Goal: Information Seeking & Learning: Learn about a topic

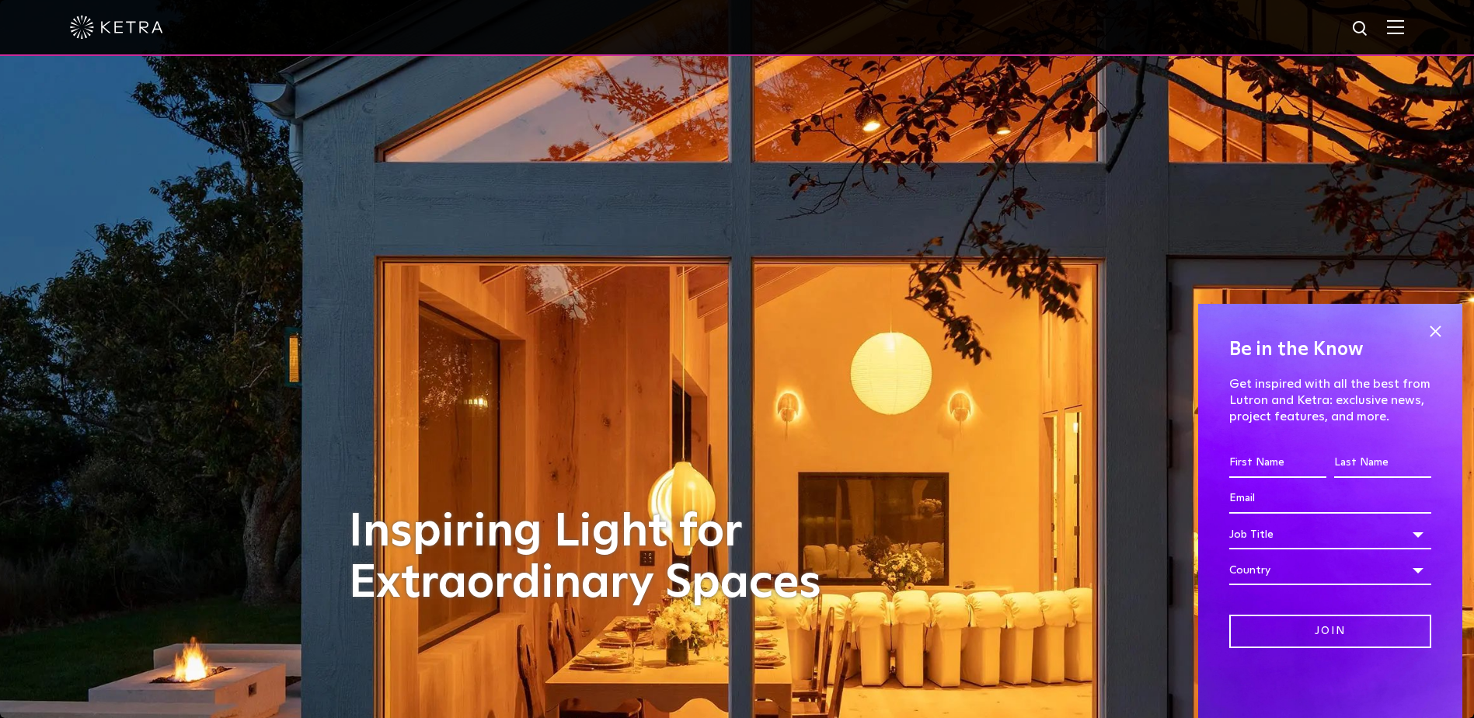
click at [143, 35] on img at bounding box center [116, 27] width 93 height 23
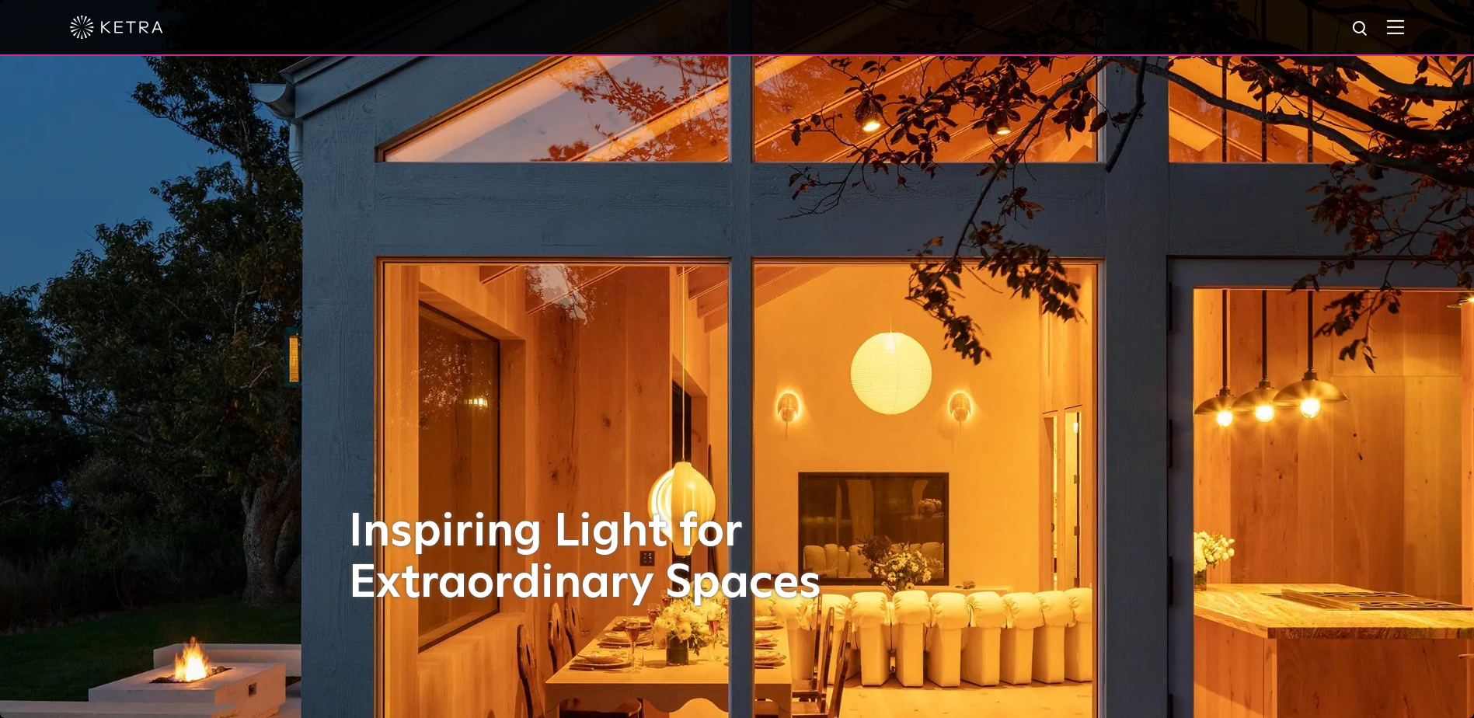
click at [1404, 34] on img at bounding box center [1395, 26] width 17 height 15
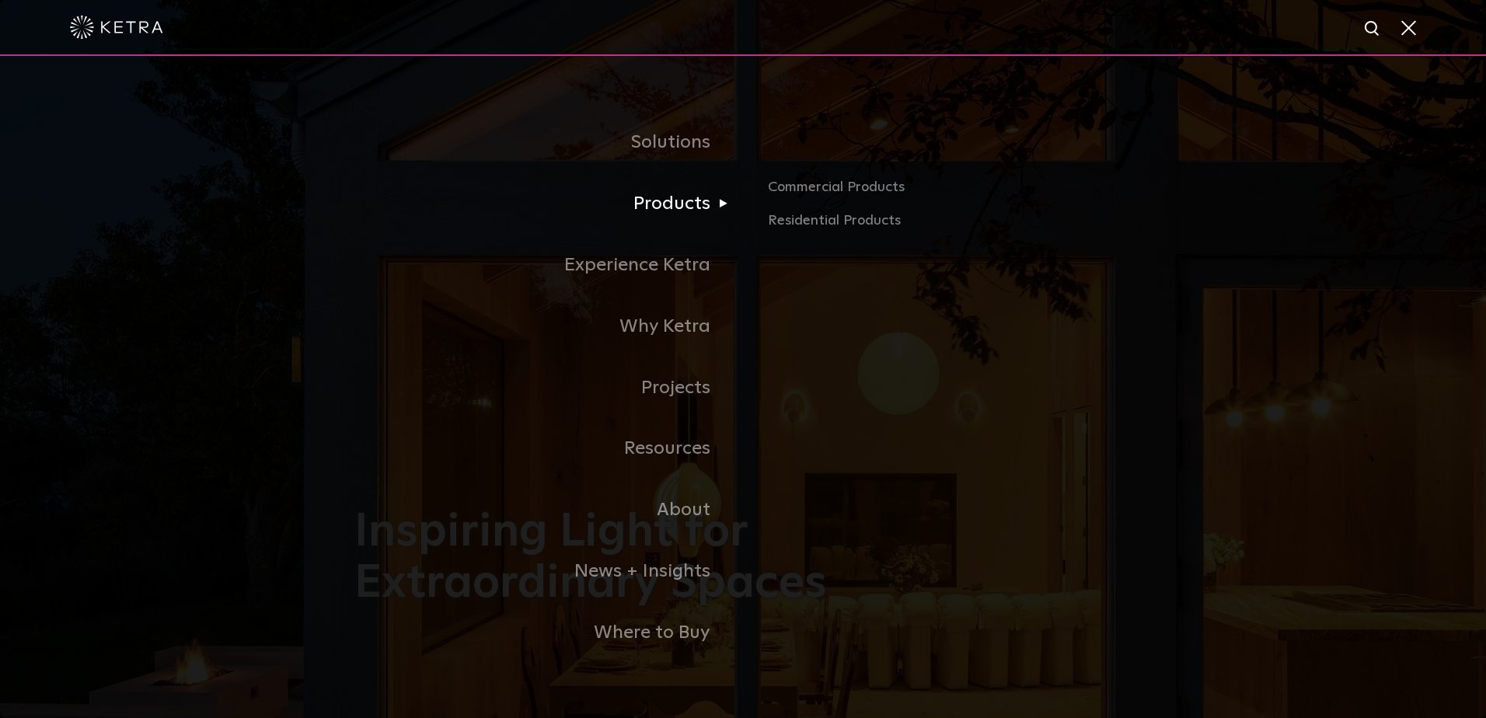
click at [692, 197] on link "Products" at bounding box center [548, 203] width 389 height 61
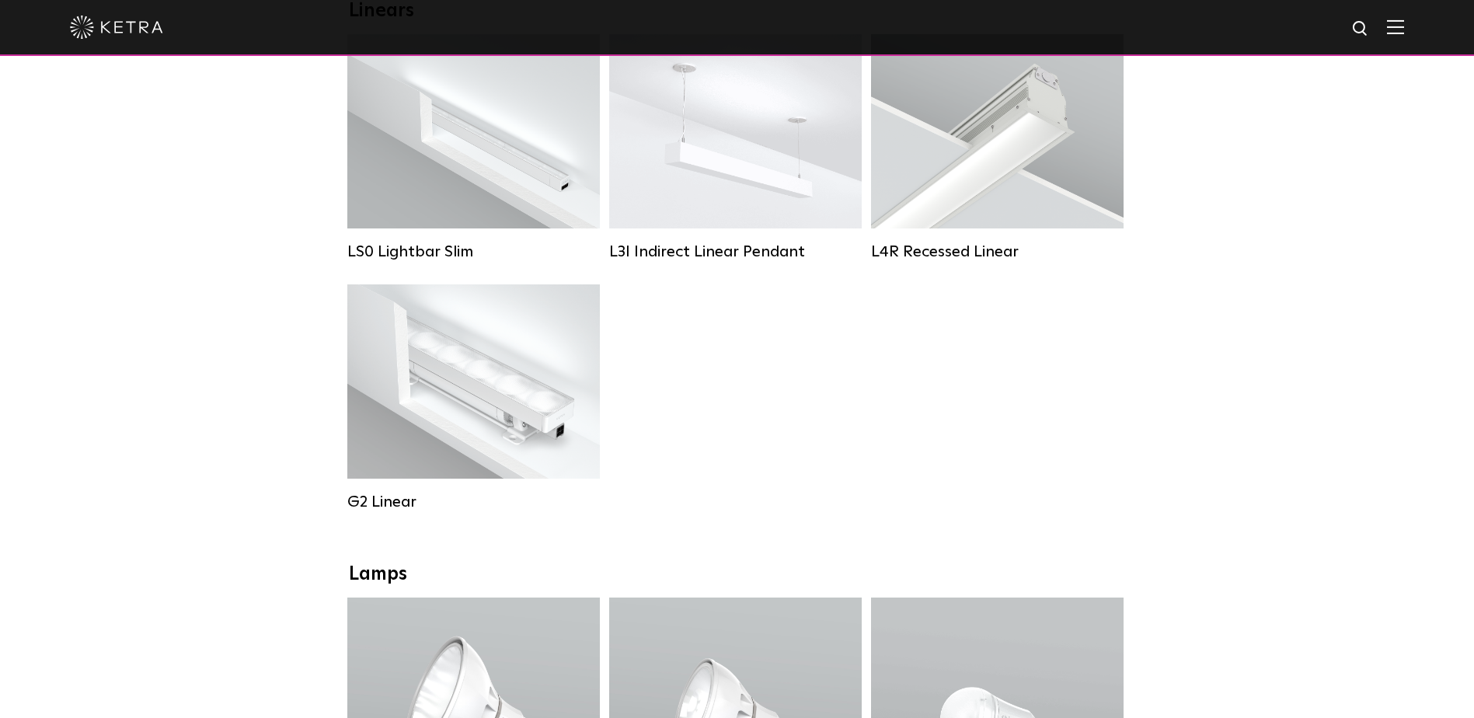
scroll to position [700, 0]
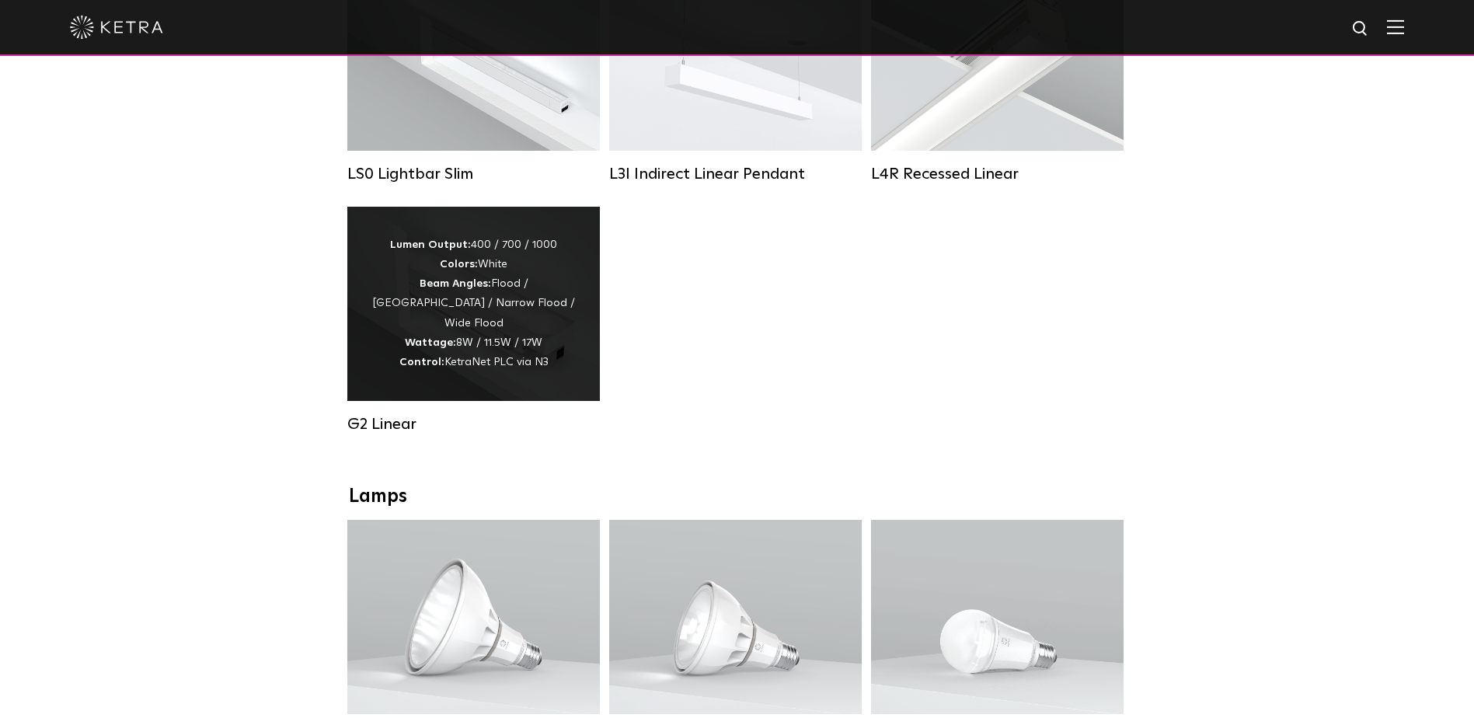
click at [598, 351] on div "Lumen Output: 400 / 700 / 1000 Colors: White Beam Angles: Flood / Graze / Narro…" at bounding box center [473, 304] width 253 height 194
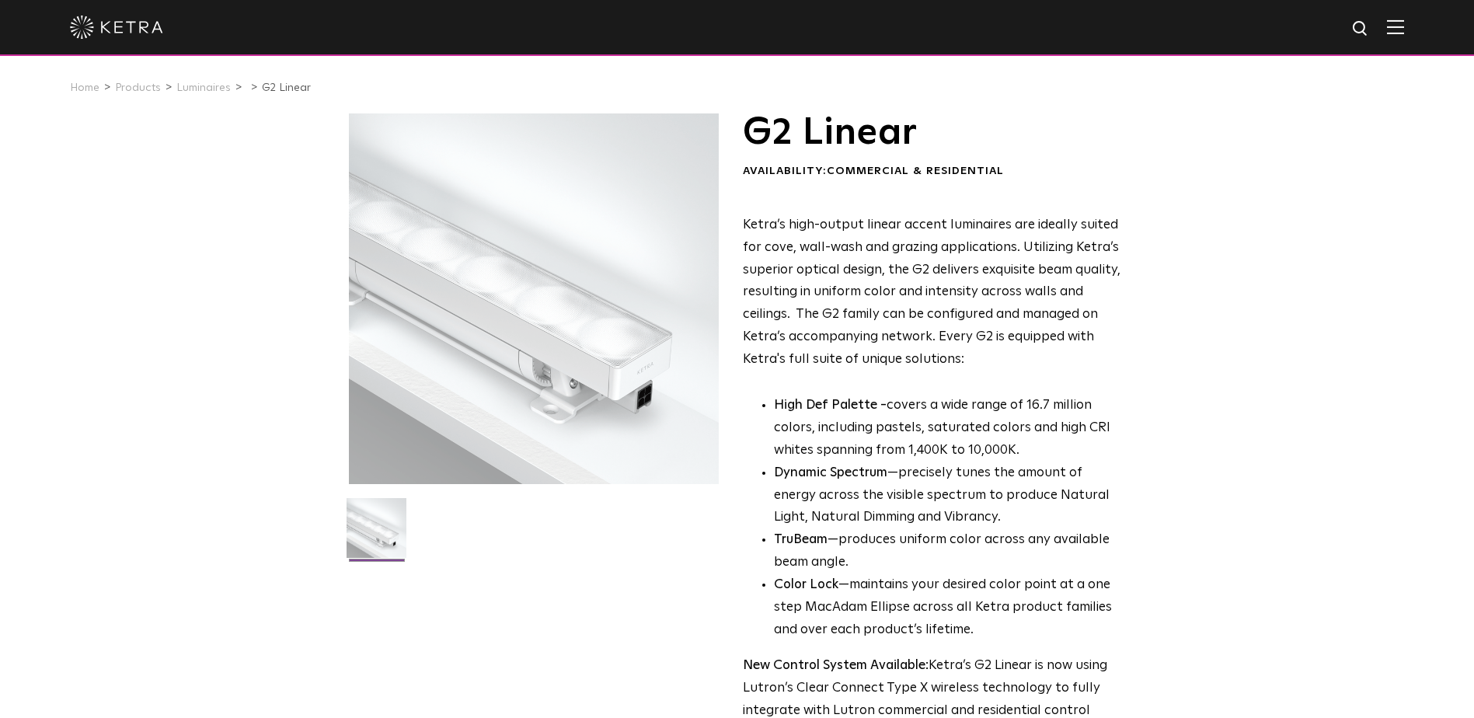
scroll to position [233, 0]
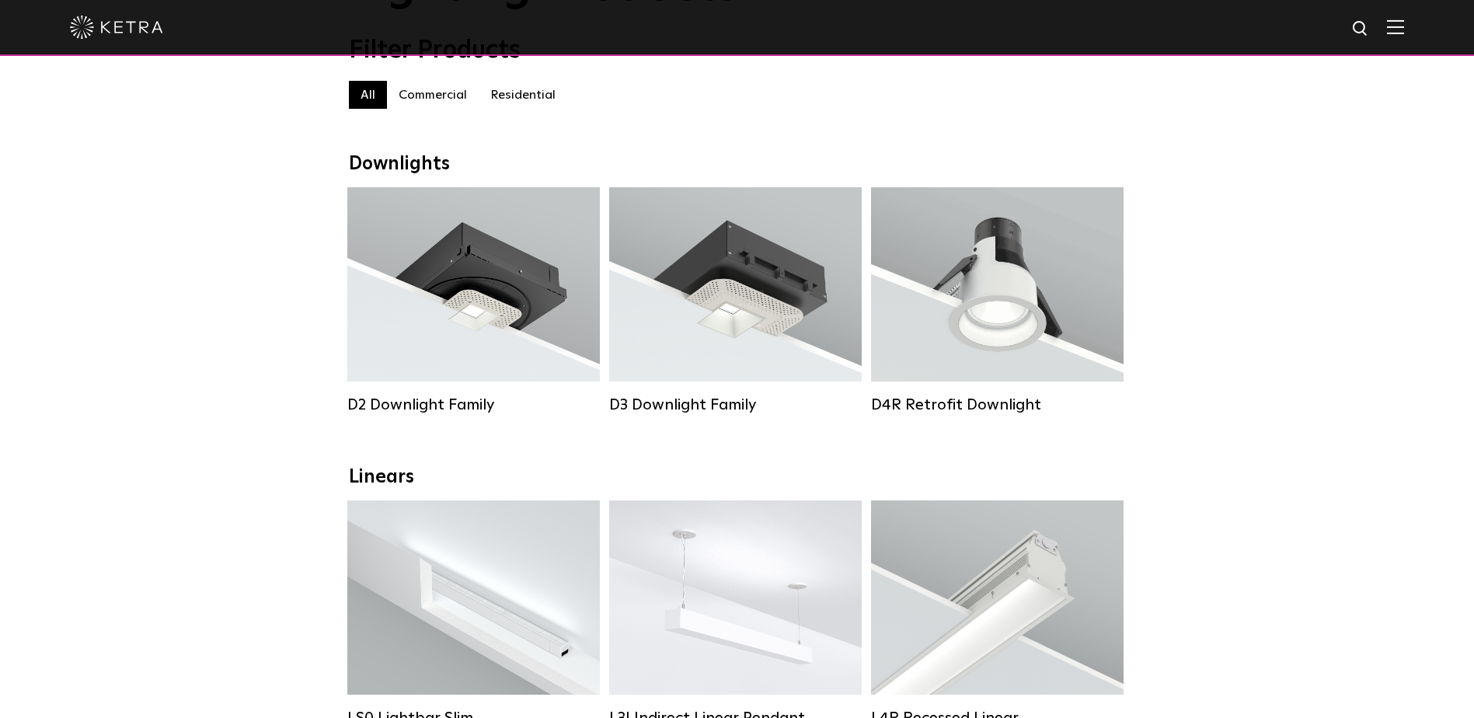
scroll to position [233, 0]
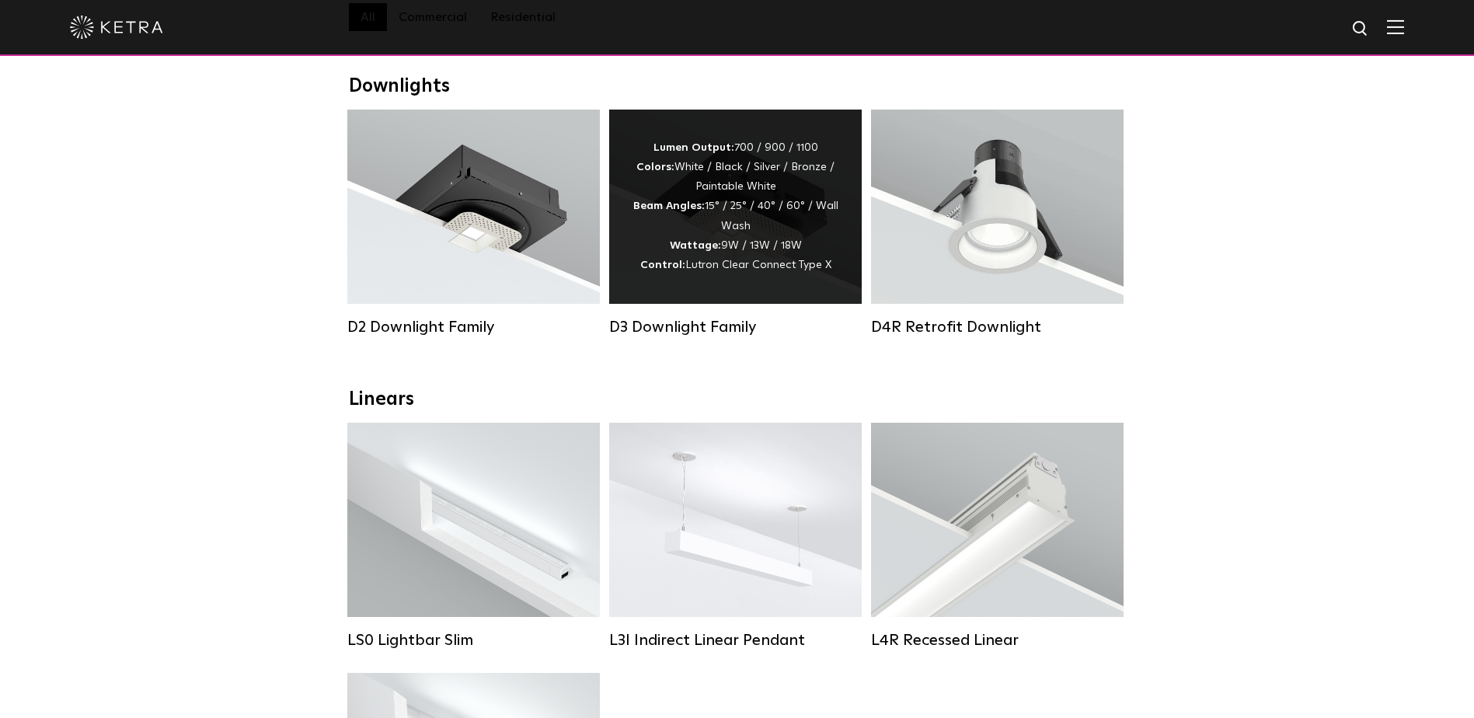
click at [716, 337] on div "D3 Downlight Family" at bounding box center [735, 327] width 253 height 19
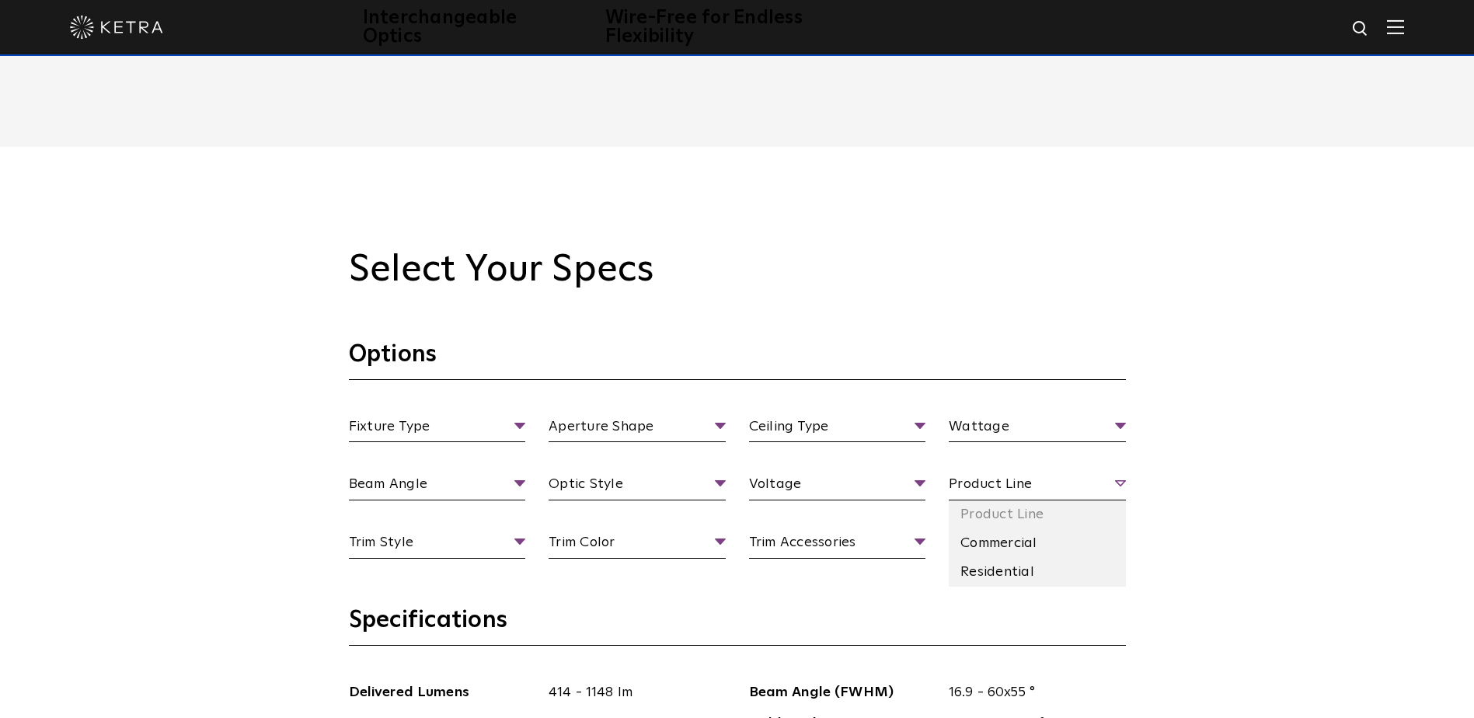
scroll to position [1554, 0]
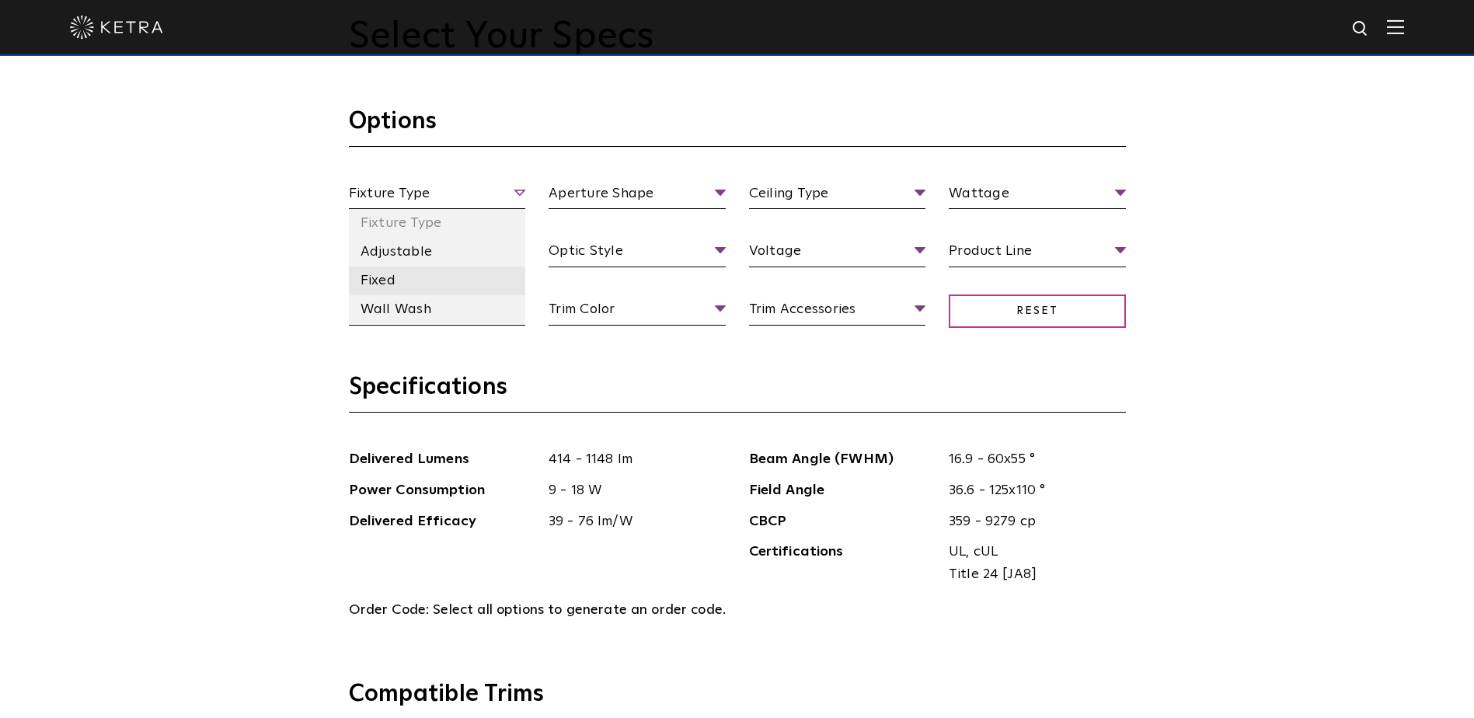
click at [416, 279] on li "Fixed" at bounding box center [437, 281] width 177 height 29
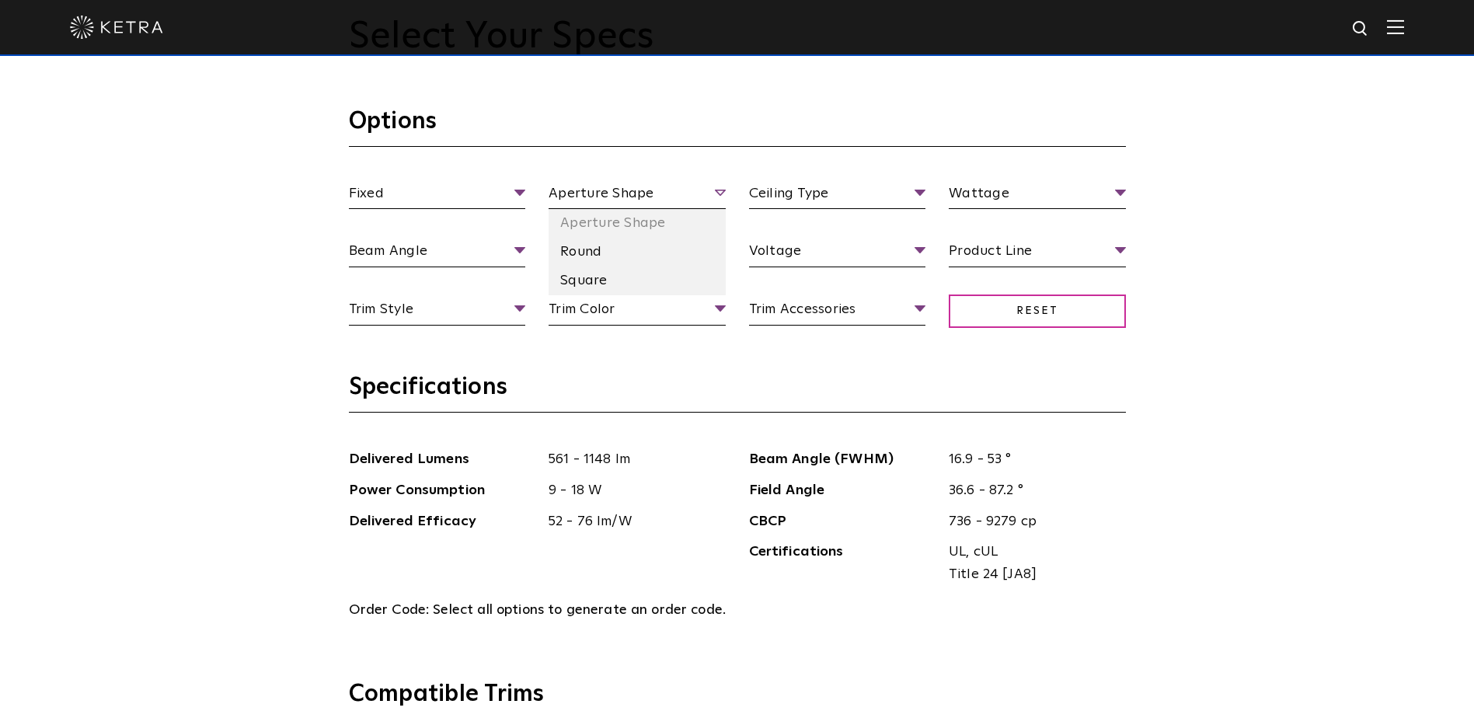
click at [659, 198] on span "Aperture Shape" at bounding box center [637, 196] width 177 height 27
click at [615, 248] on li "Round" at bounding box center [637, 252] width 177 height 29
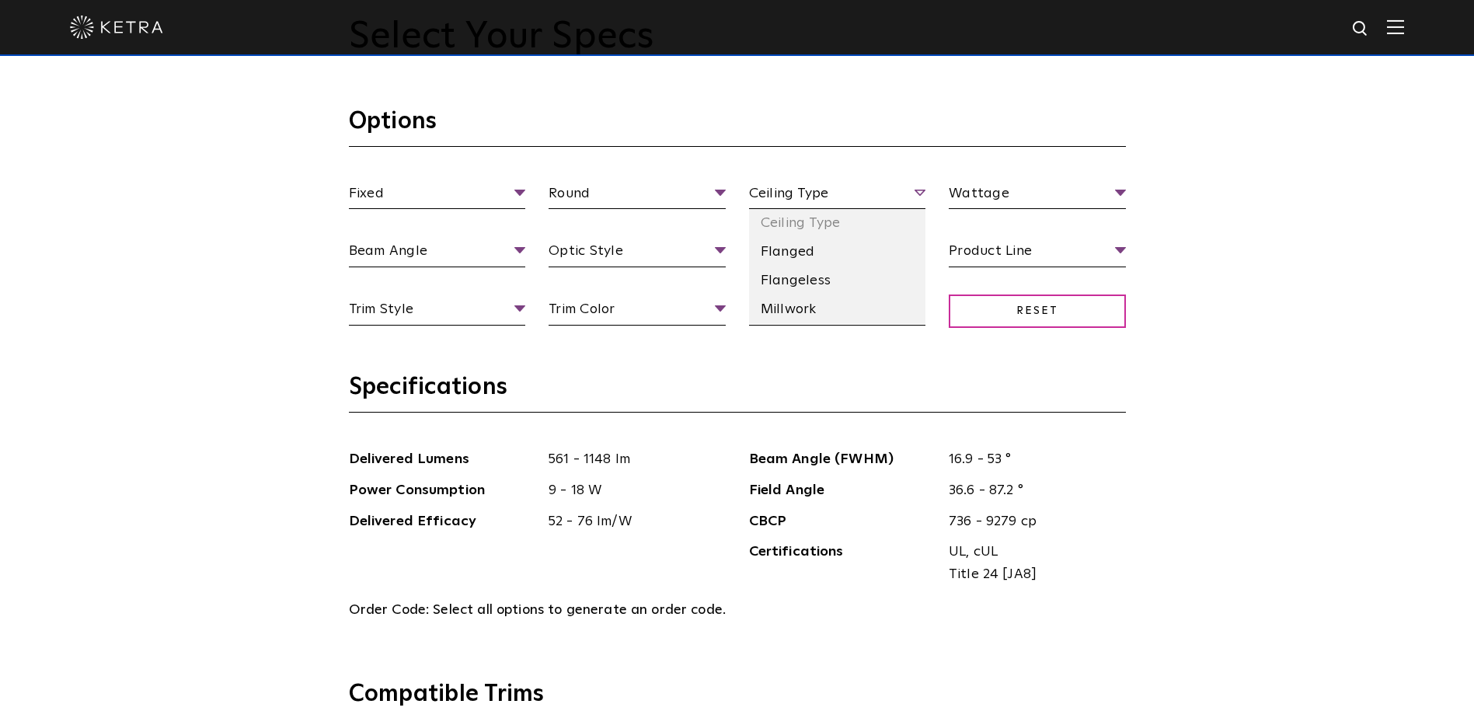
click at [884, 196] on span "Ceiling Type" at bounding box center [837, 196] width 177 height 27
click at [822, 253] on li "Flanged" at bounding box center [837, 252] width 177 height 29
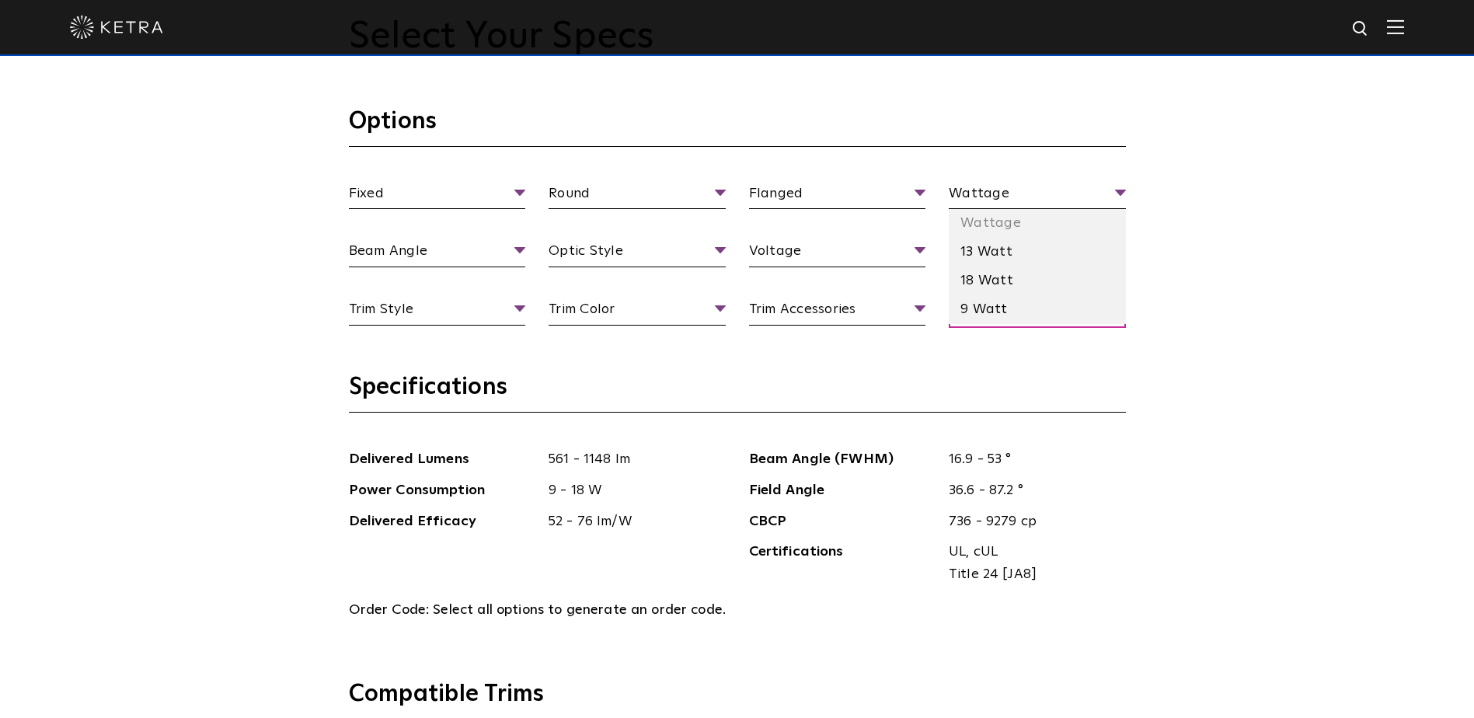
click at [1230, 194] on div "Select Your Specs Options Fixed Fixture Type Adjustable Fixed Wall Wash Round A…" at bounding box center [737, 705] width 1474 height 1583
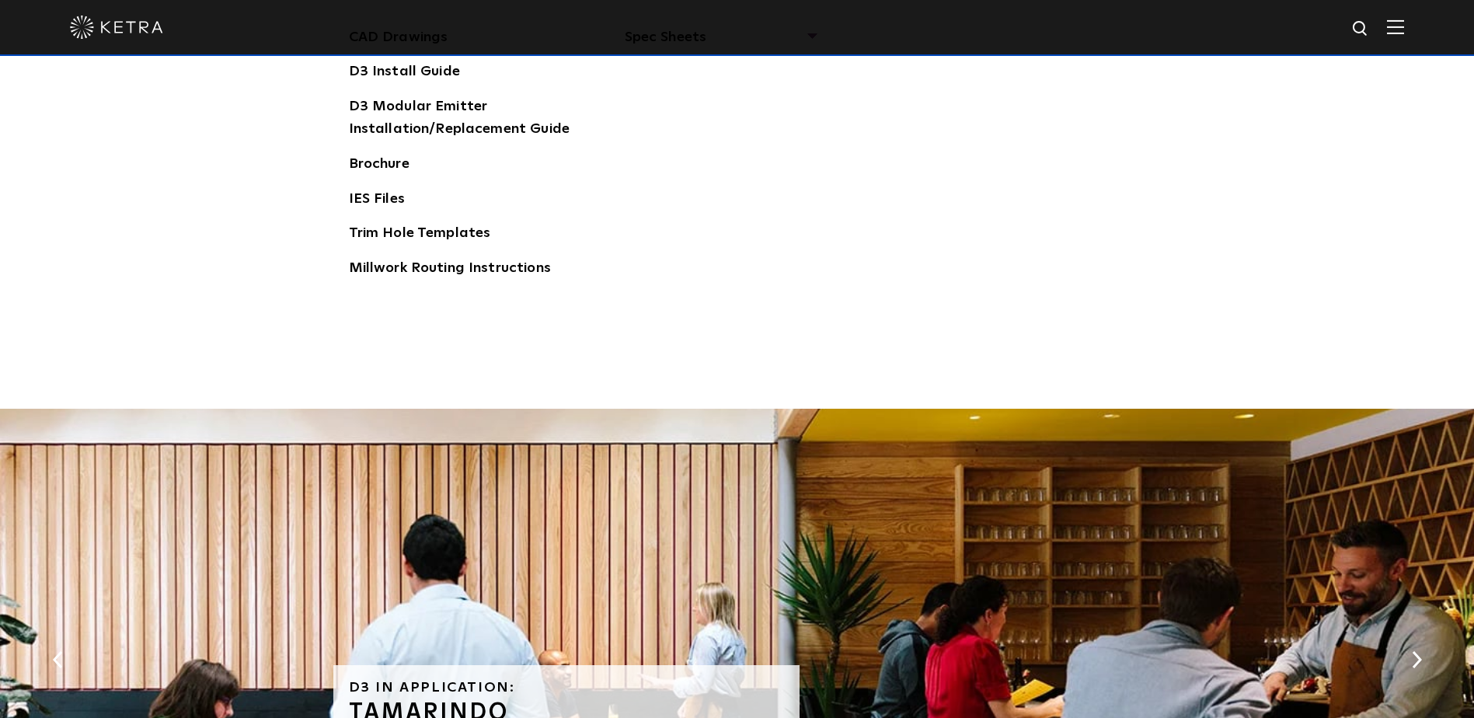
scroll to position [2487, 0]
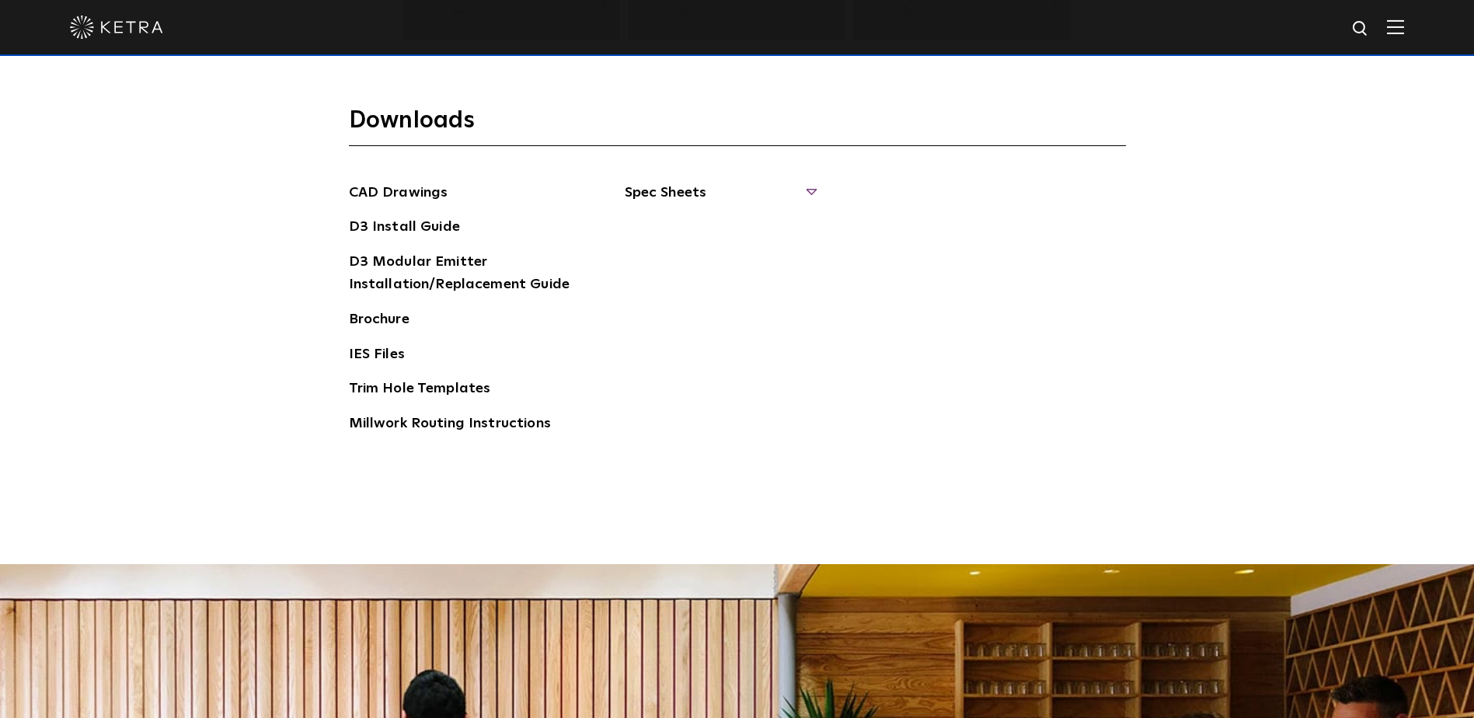
click at [716, 191] on span "Spec Sheets" at bounding box center [720, 199] width 190 height 34
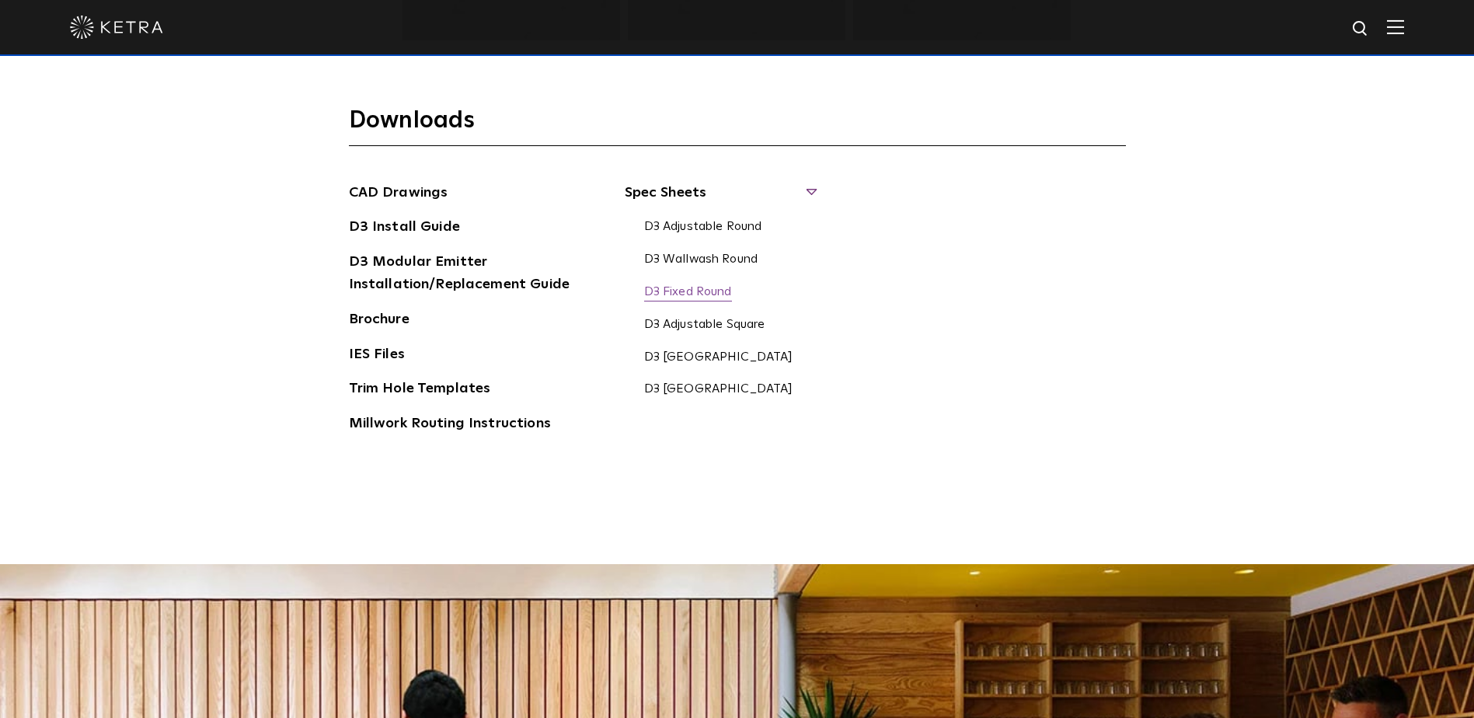
click at [713, 289] on link "D3 Fixed Round" at bounding box center [688, 292] width 88 height 17
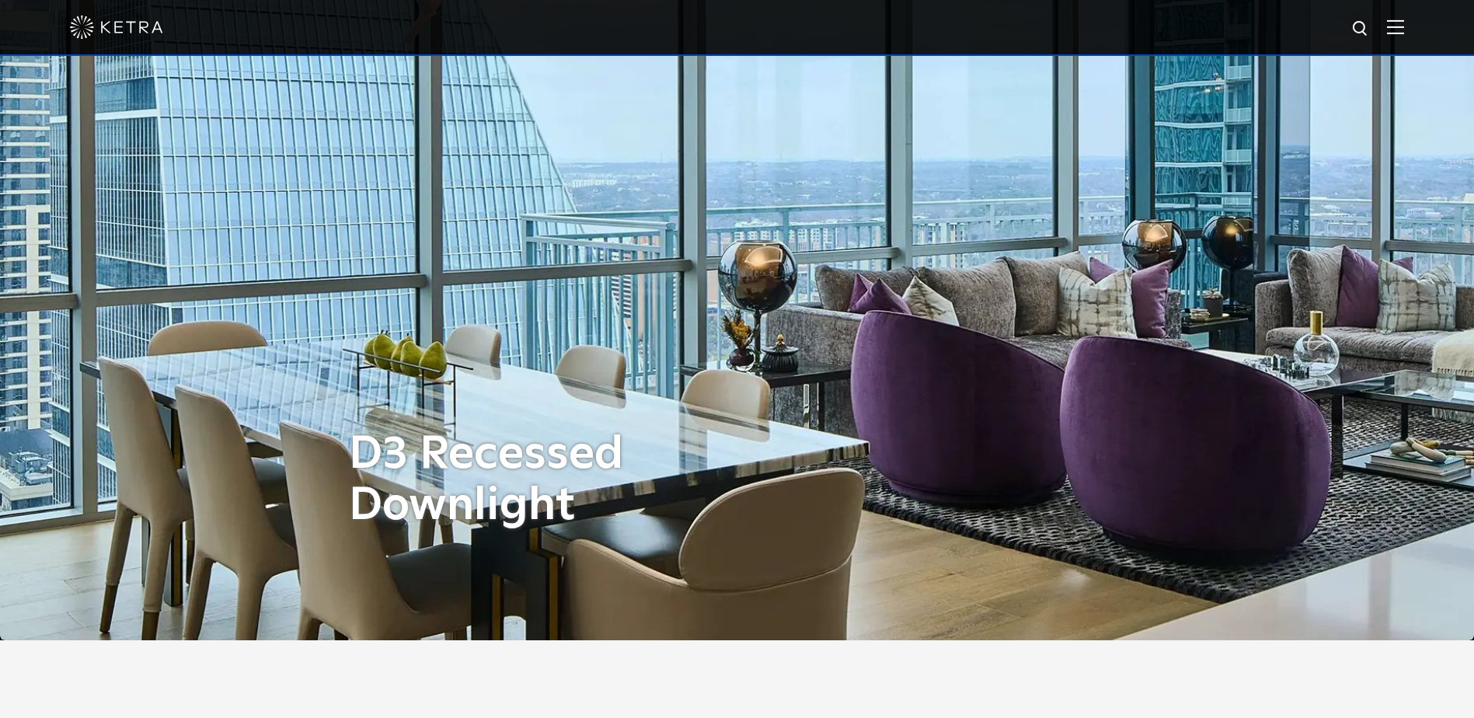
scroll to position [0, 0]
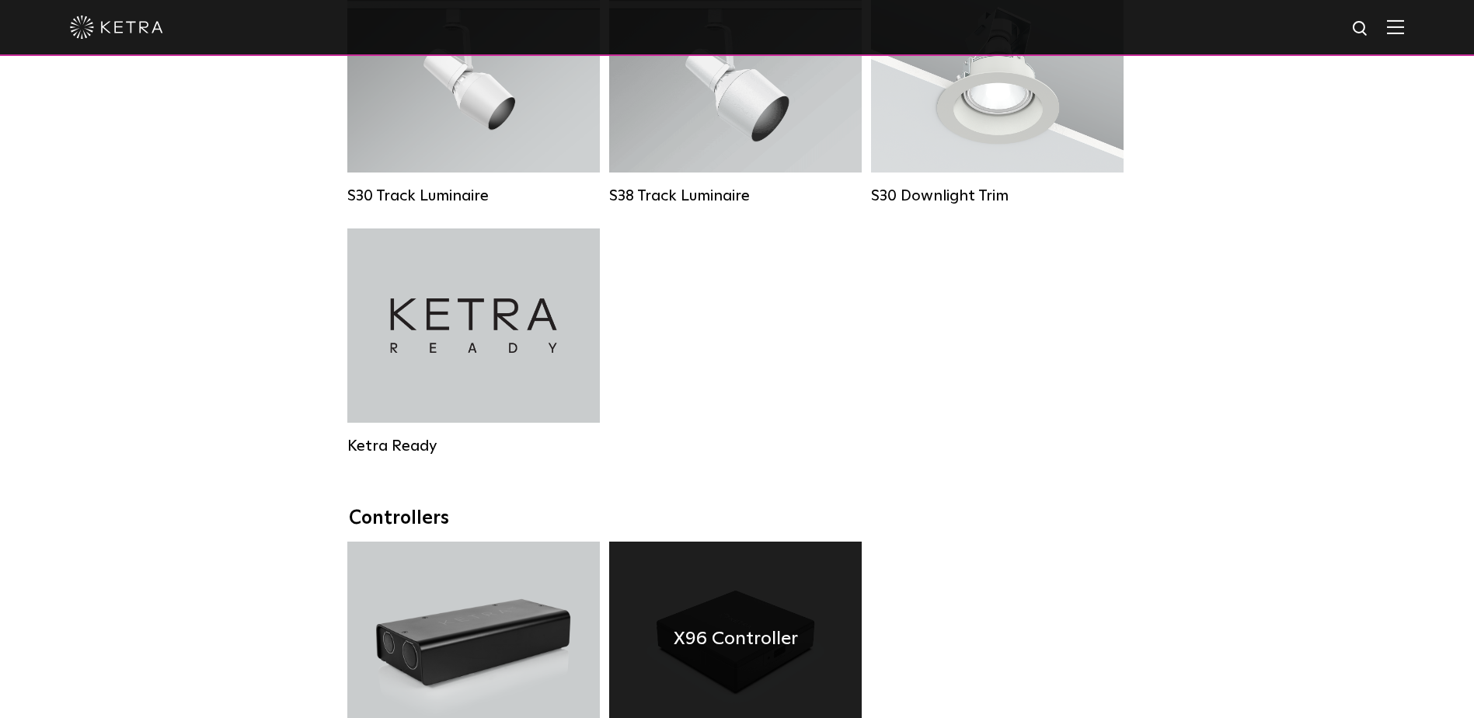
scroll to position [1477, 0]
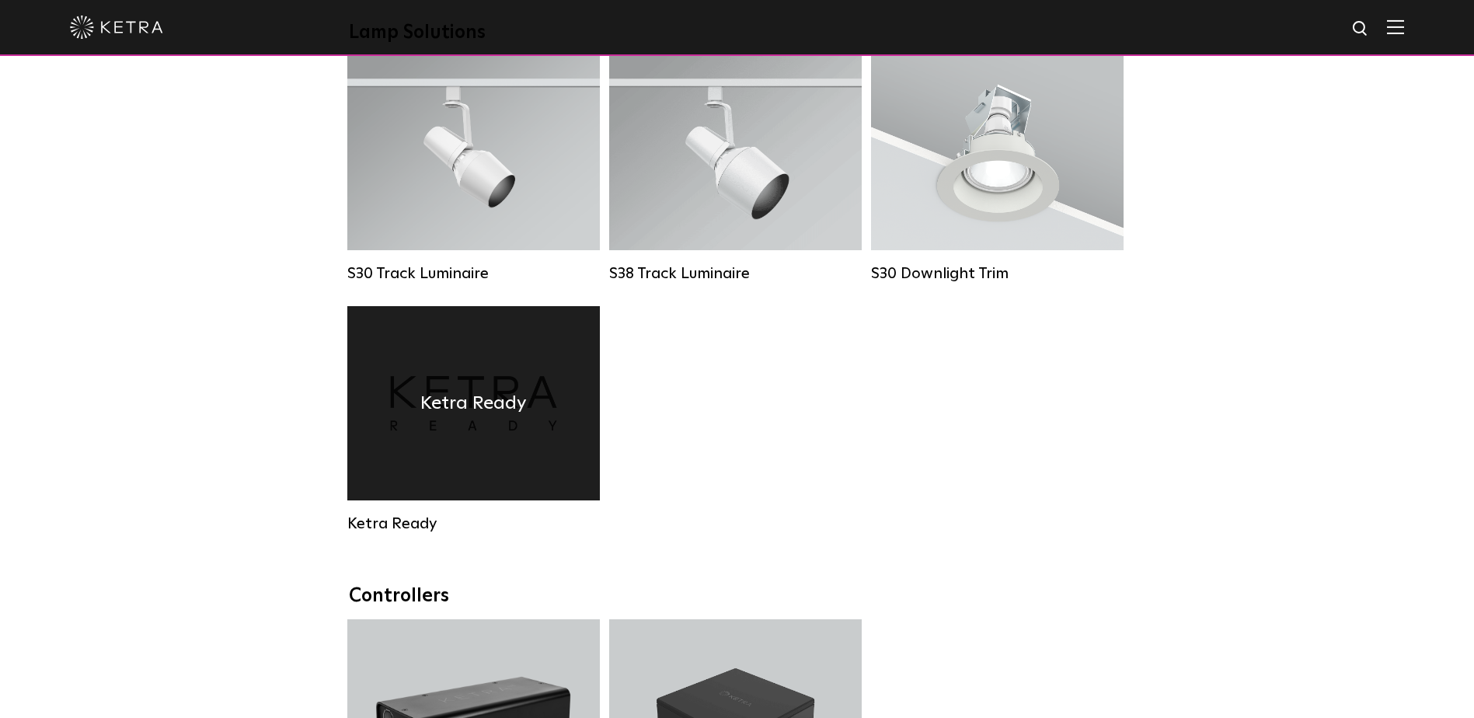
click at [431, 418] on h4 "Ketra Ready" at bounding box center [473, 404] width 106 height 30
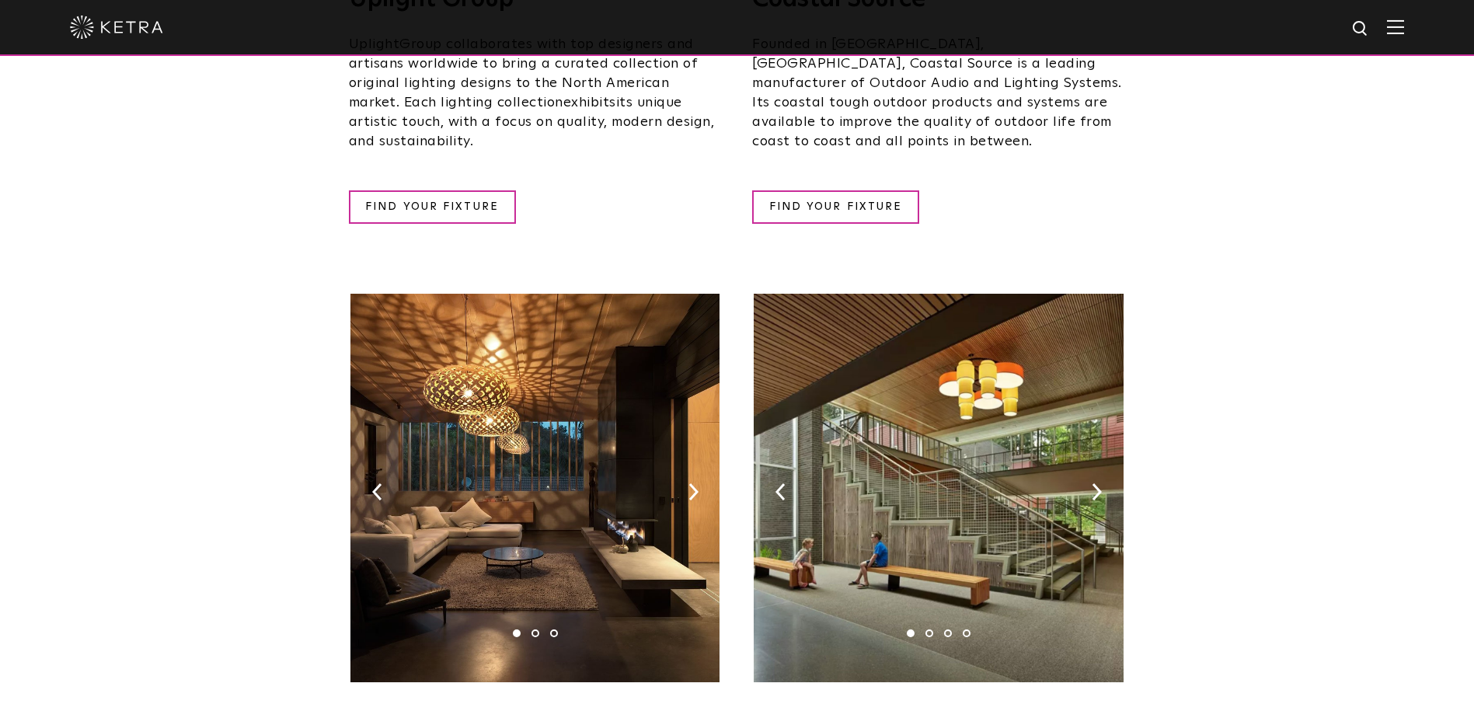
scroll to position [700, 0]
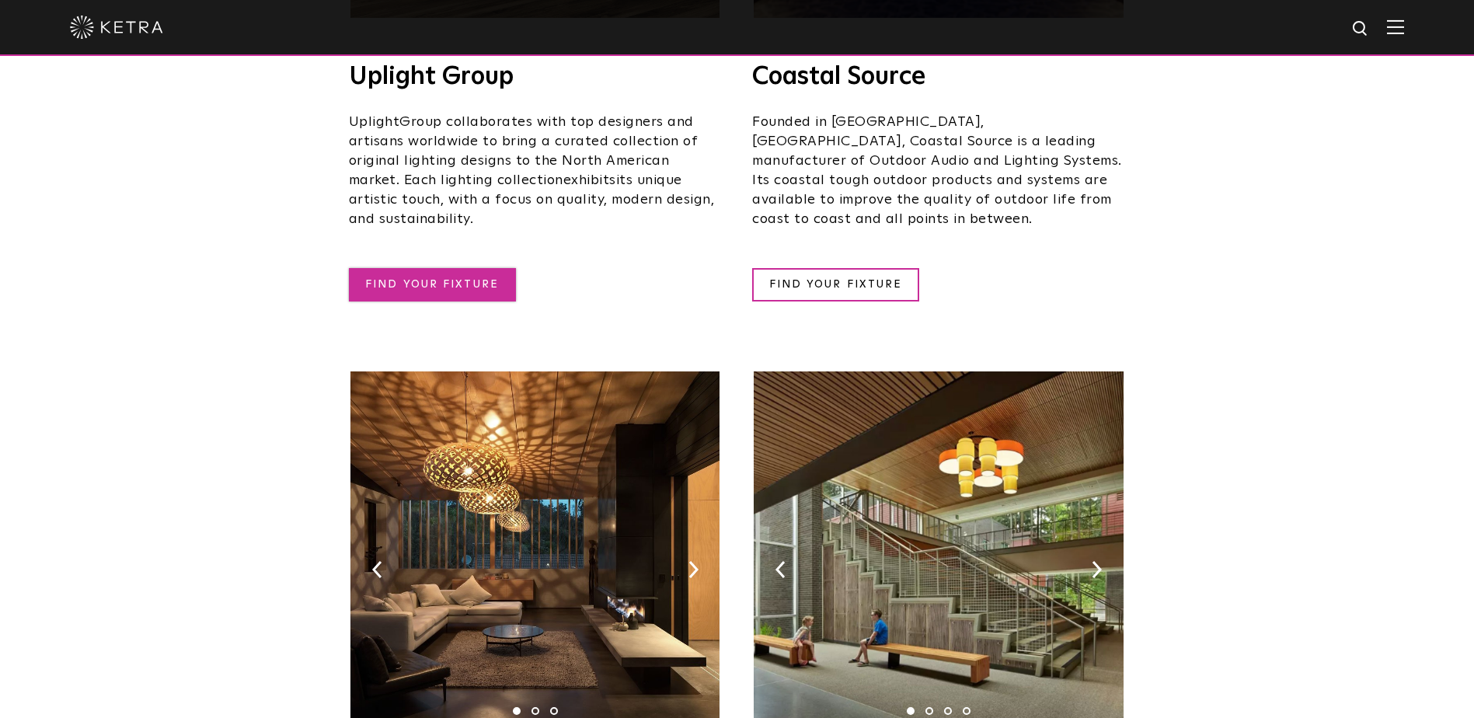
click at [466, 270] on link "FIND YOUR FIXTURE" at bounding box center [432, 284] width 167 height 33
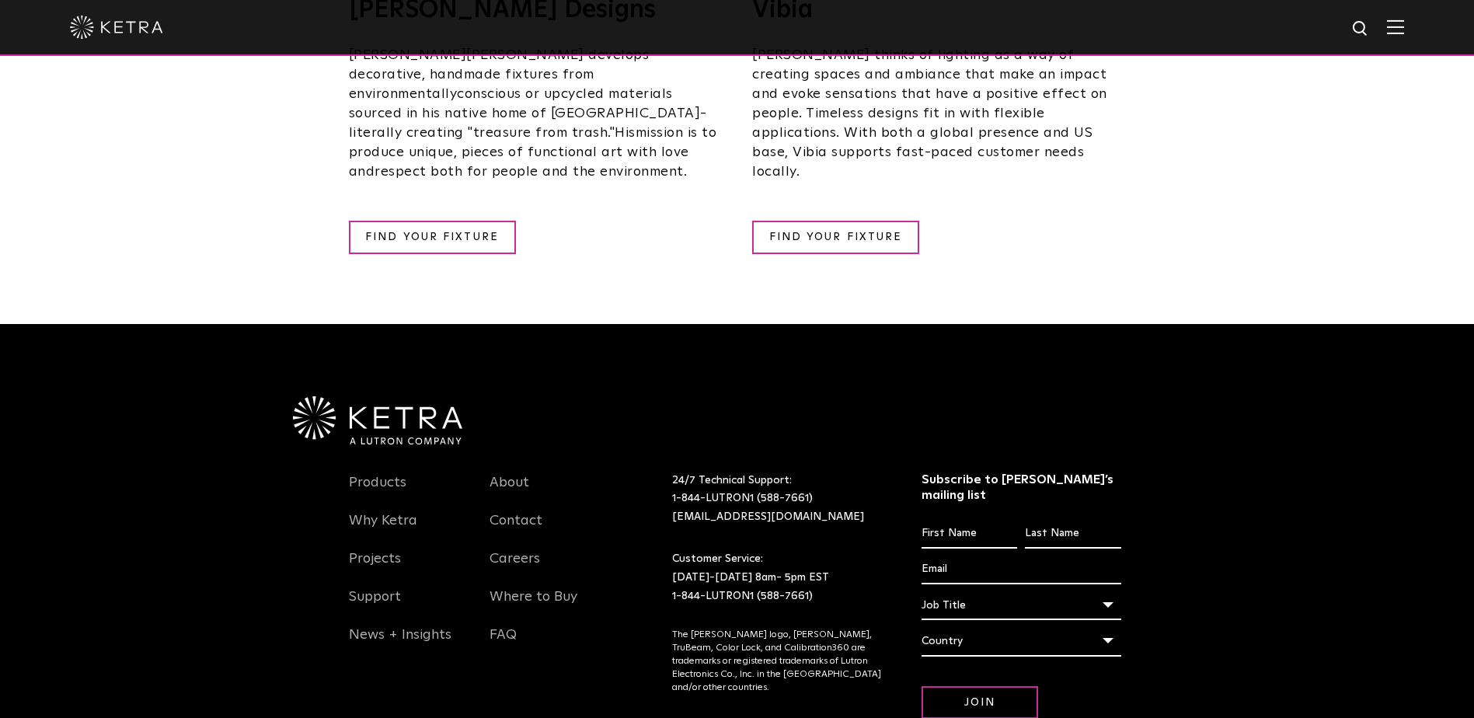
scroll to position [3048, 0]
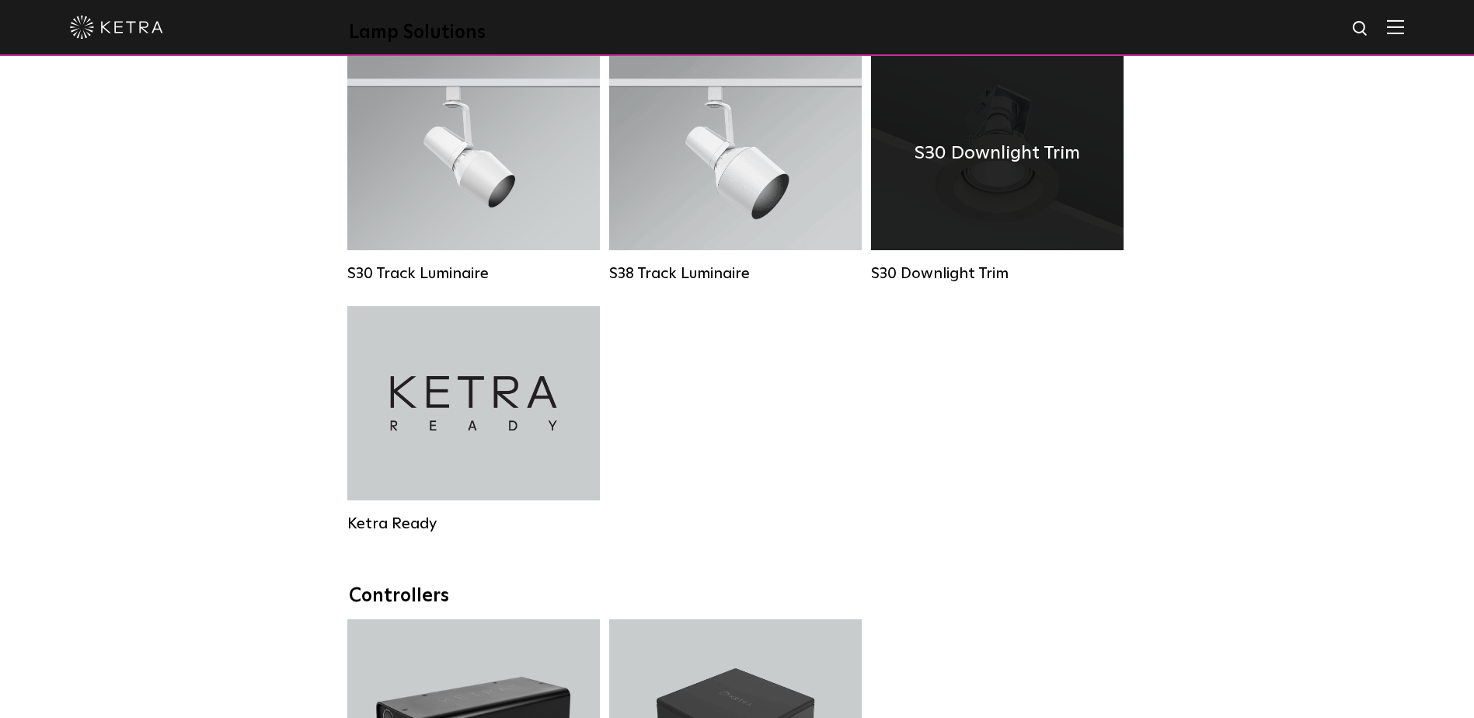
scroll to position [1166, 0]
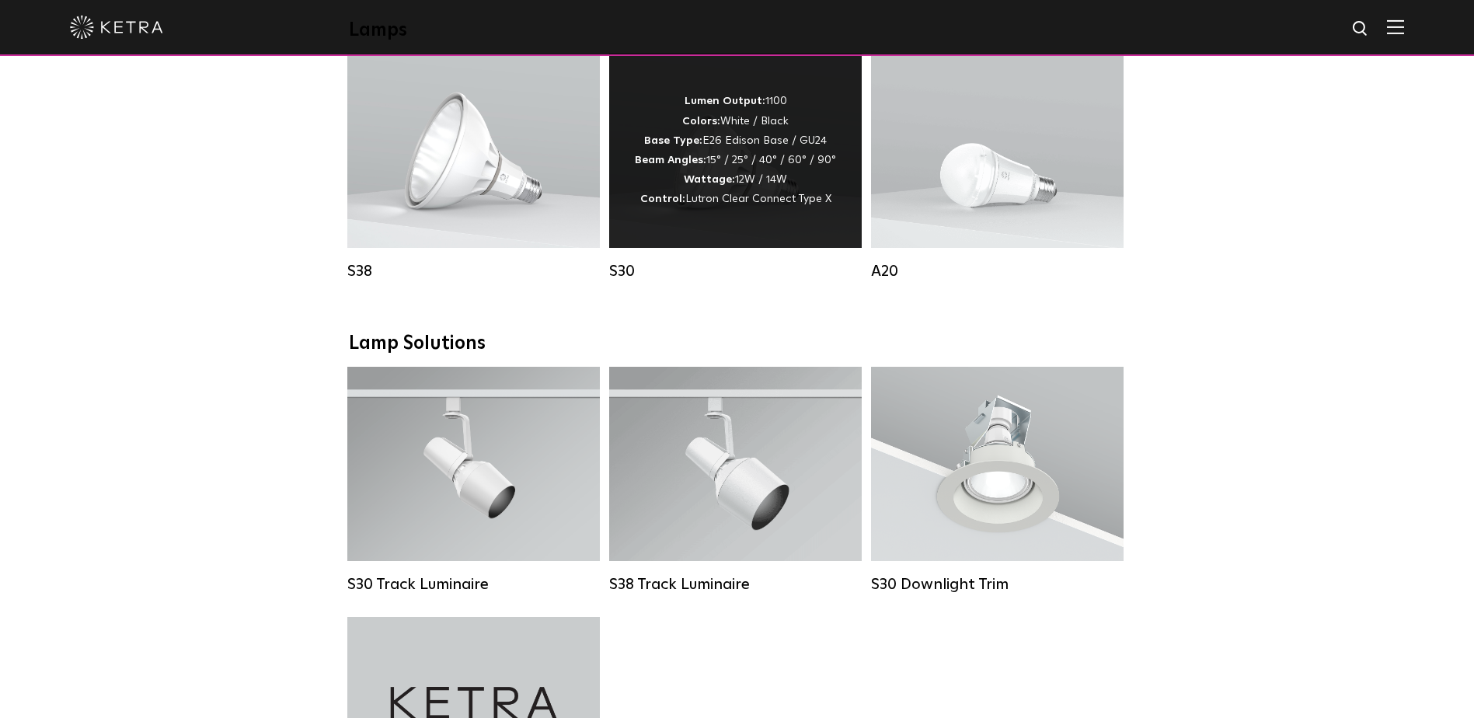
click at [776, 242] on div "Lumen Output: 1100 Colors: White / Black Base Type: E26 Edison Base / GU24 Beam…" at bounding box center [735, 151] width 253 height 194
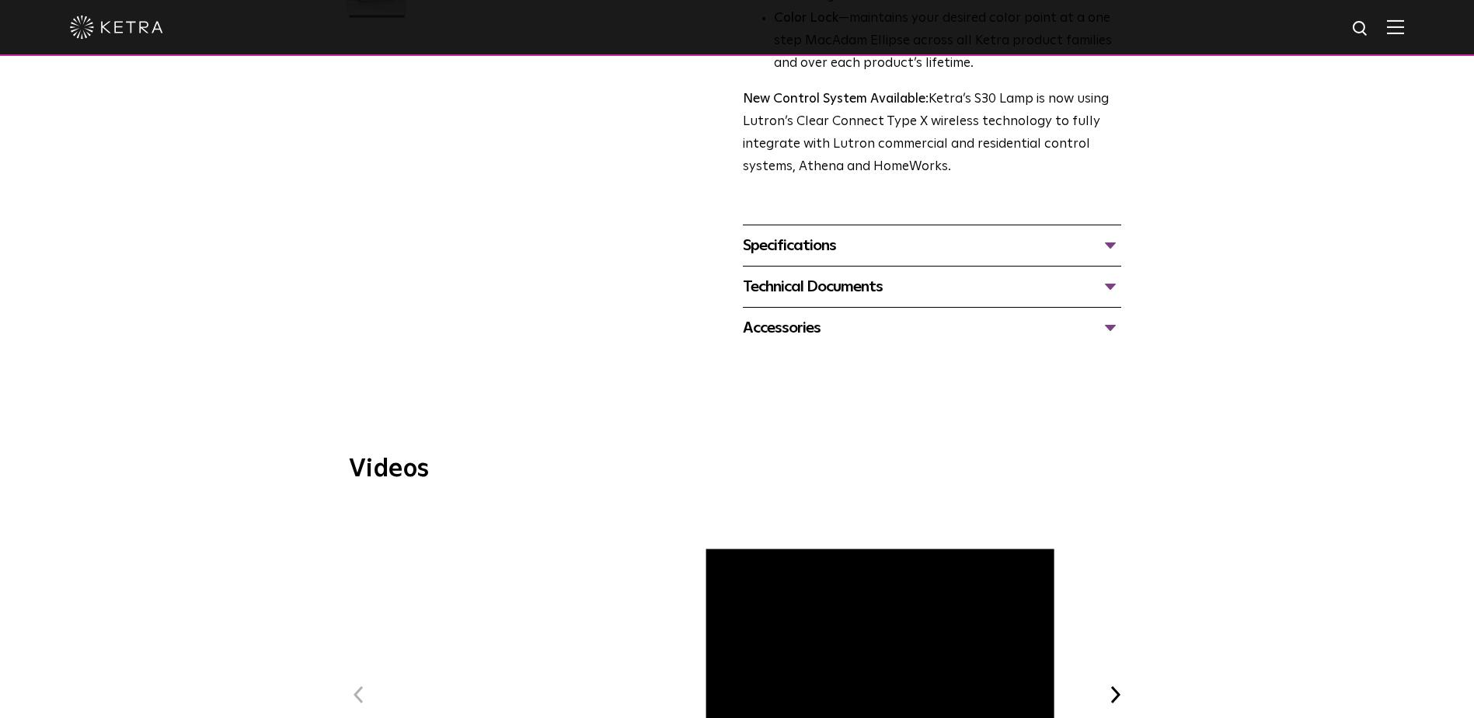
scroll to position [389, 0]
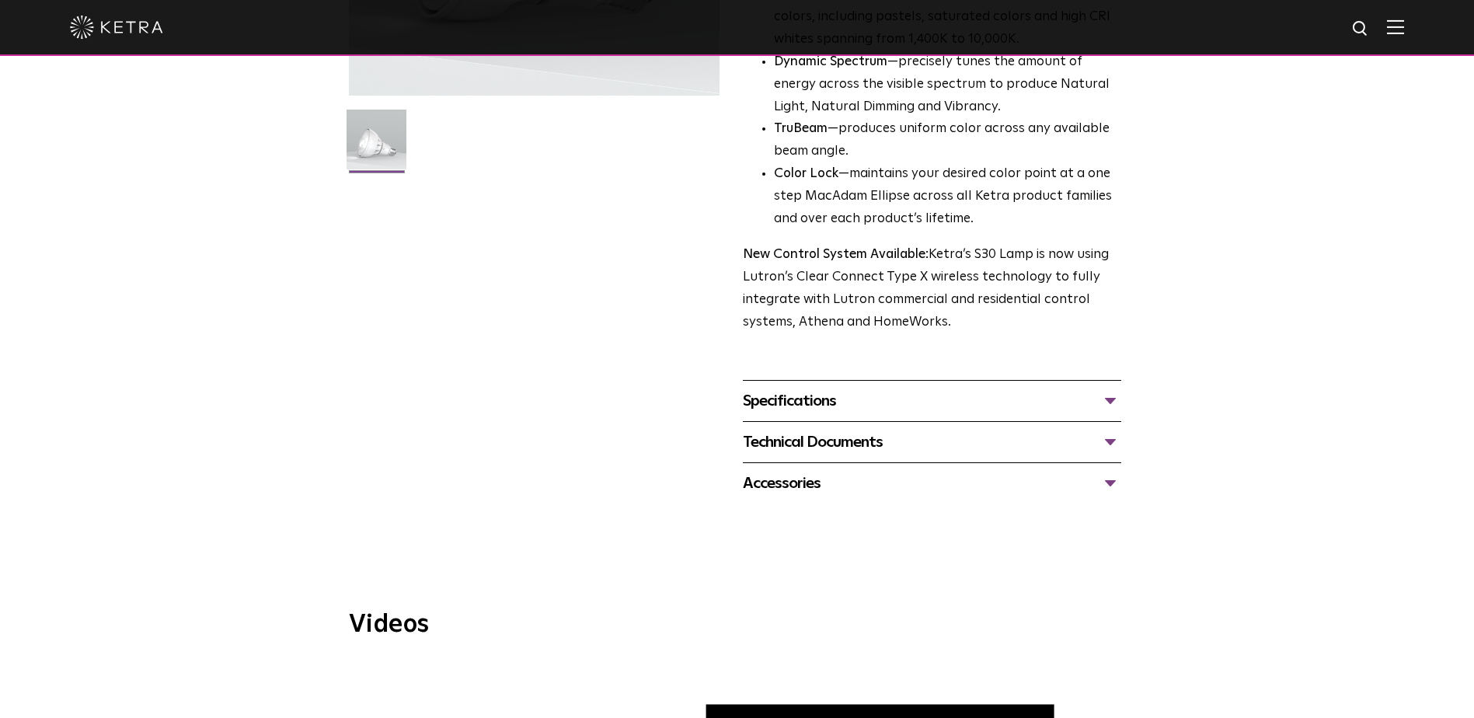
click at [922, 382] on div "Specifications DIMENSIONS Size 30 Long Neck LUMEN OUTPUTS 1100 HOUSING COLORS W…" at bounding box center [932, 400] width 379 height 41
click at [919, 397] on div "Specifications" at bounding box center [932, 401] width 379 height 25
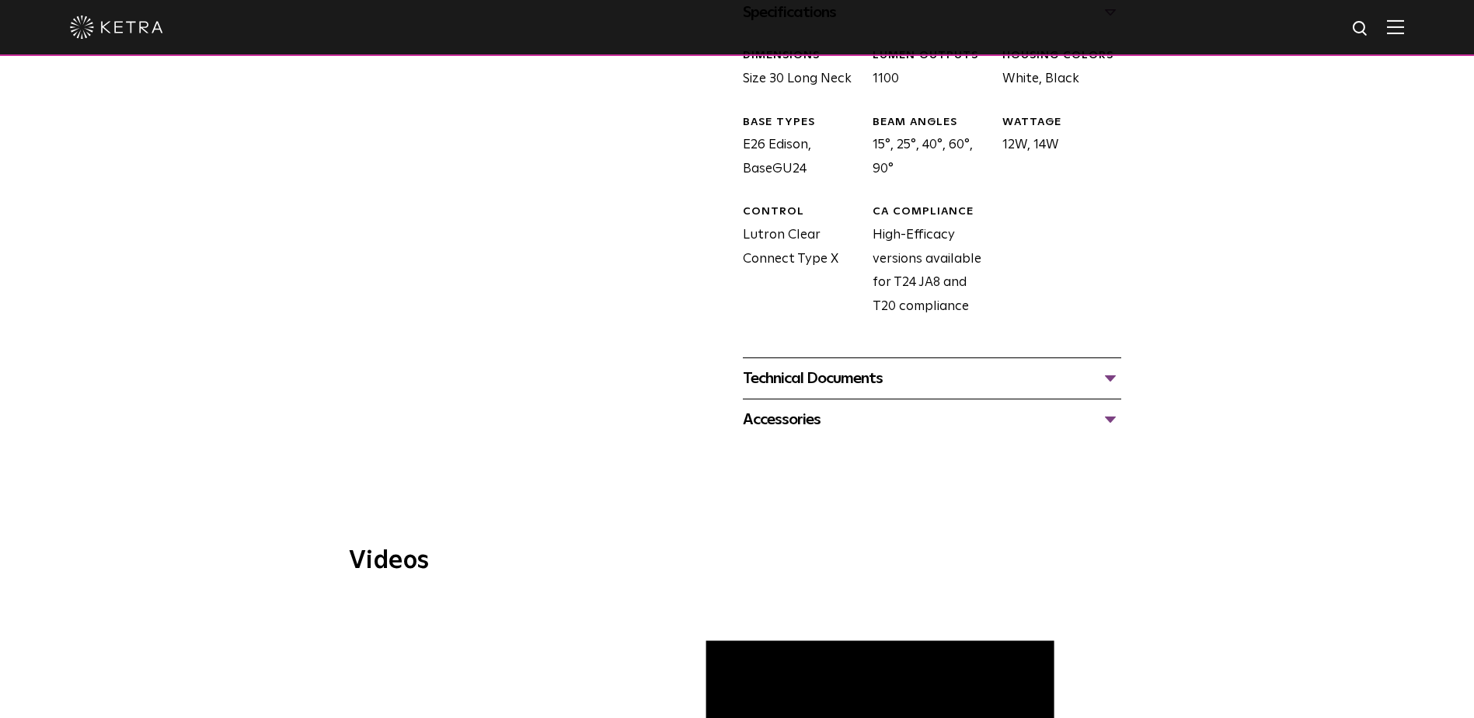
scroll to position [622, 0]
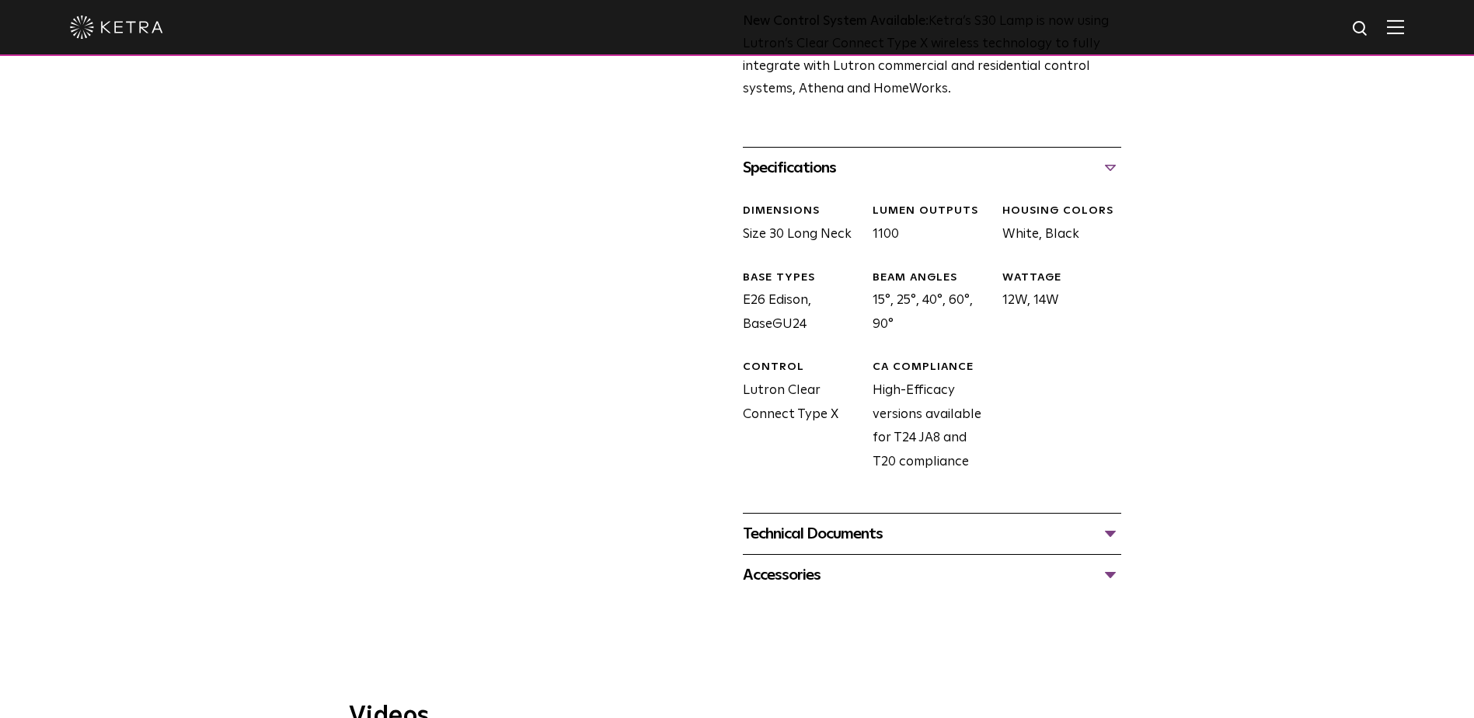
click at [967, 538] on div "Technical Documents" at bounding box center [932, 534] width 379 height 25
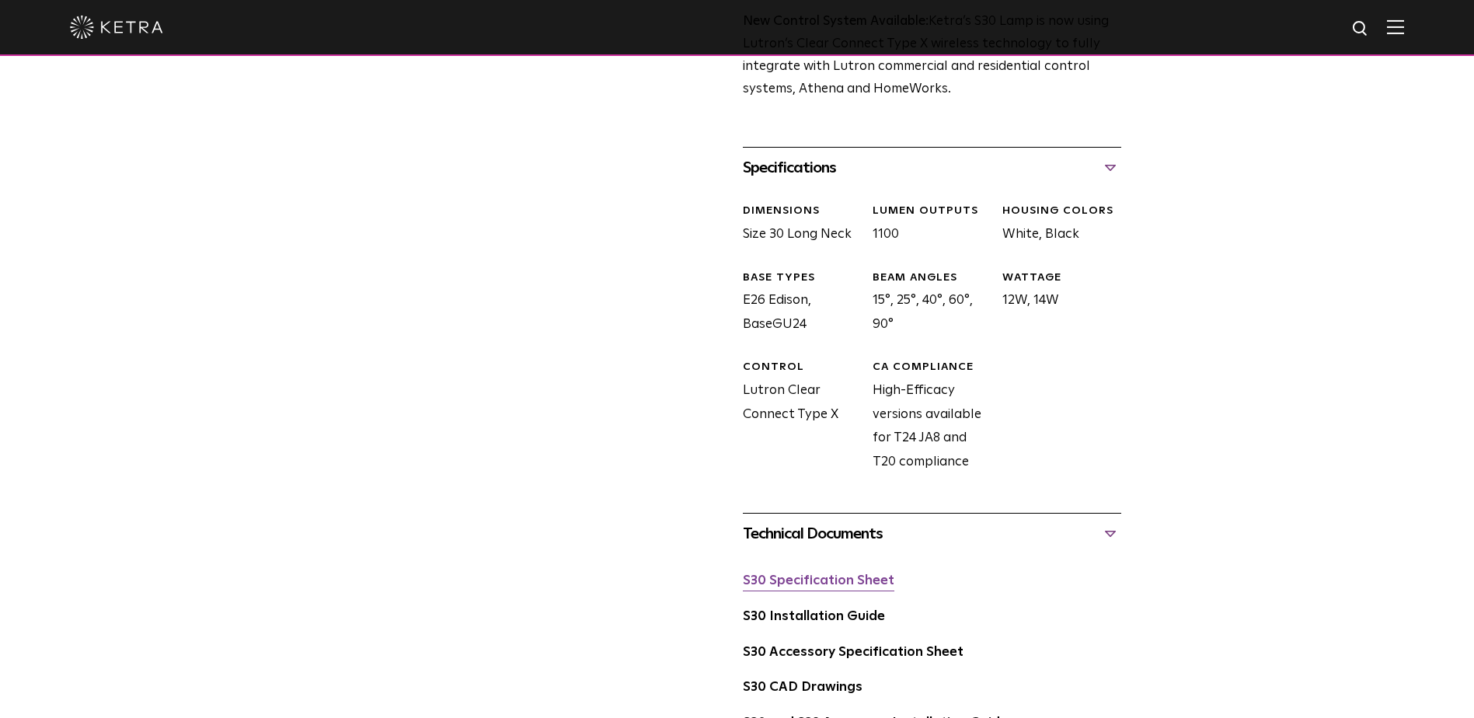
click at [865, 581] on link "S30 Specification Sheet" at bounding box center [819, 580] width 152 height 13
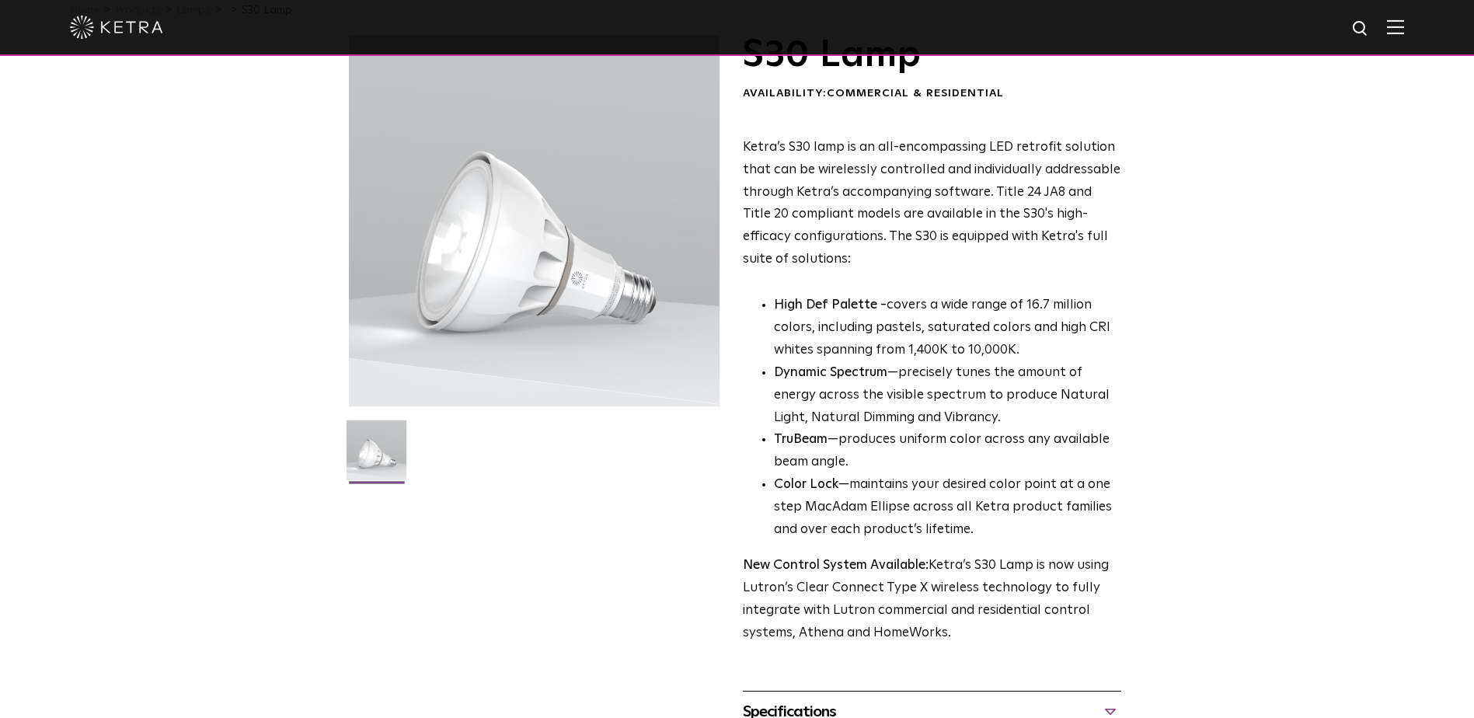
scroll to position [0, 0]
